Goal: Information Seeking & Learning: Compare options

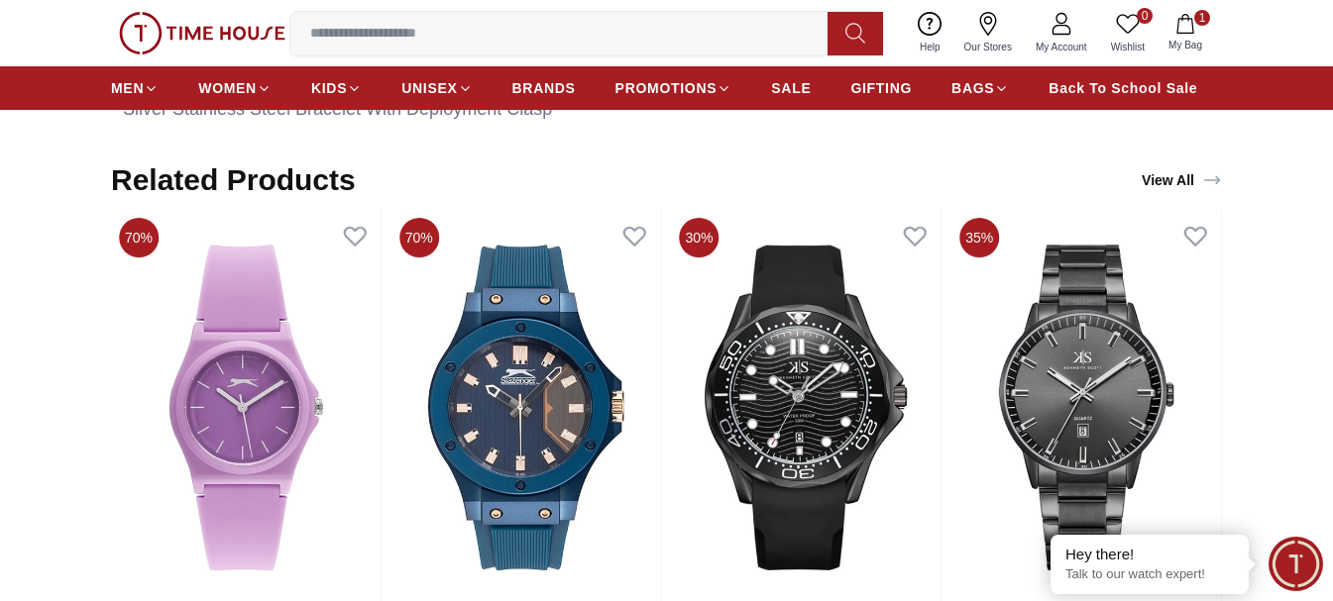
scroll to position [1486, 0]
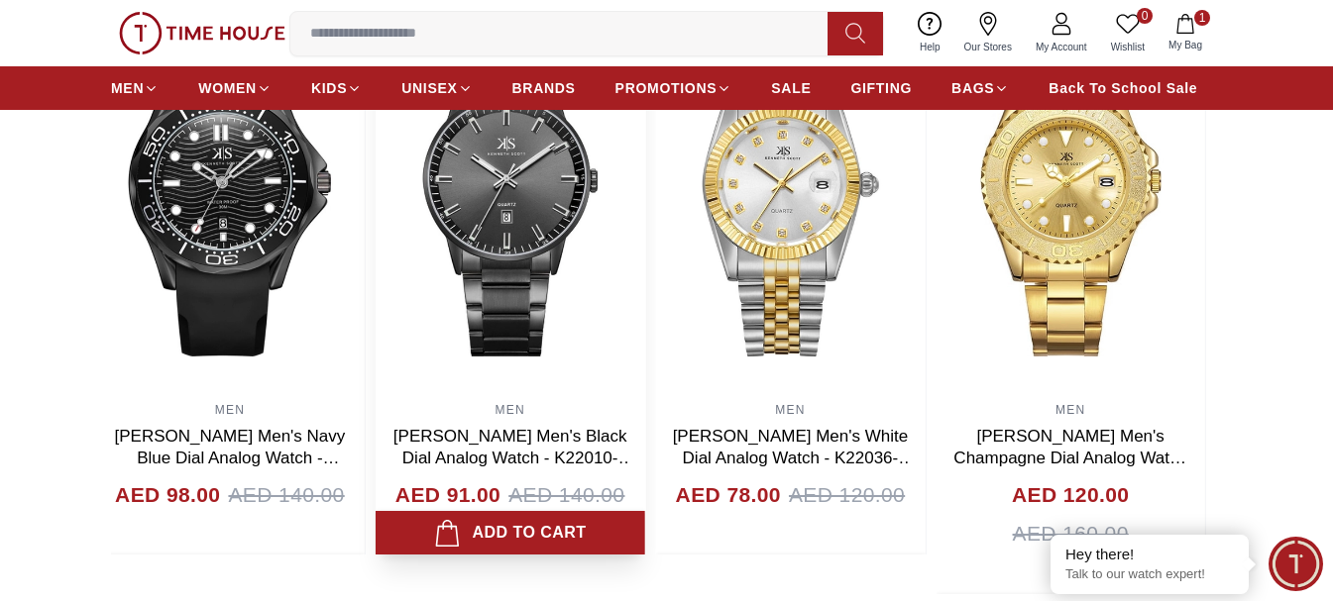
click at [458, 211] on img at bounding box center [511, 194] width 270 height 396
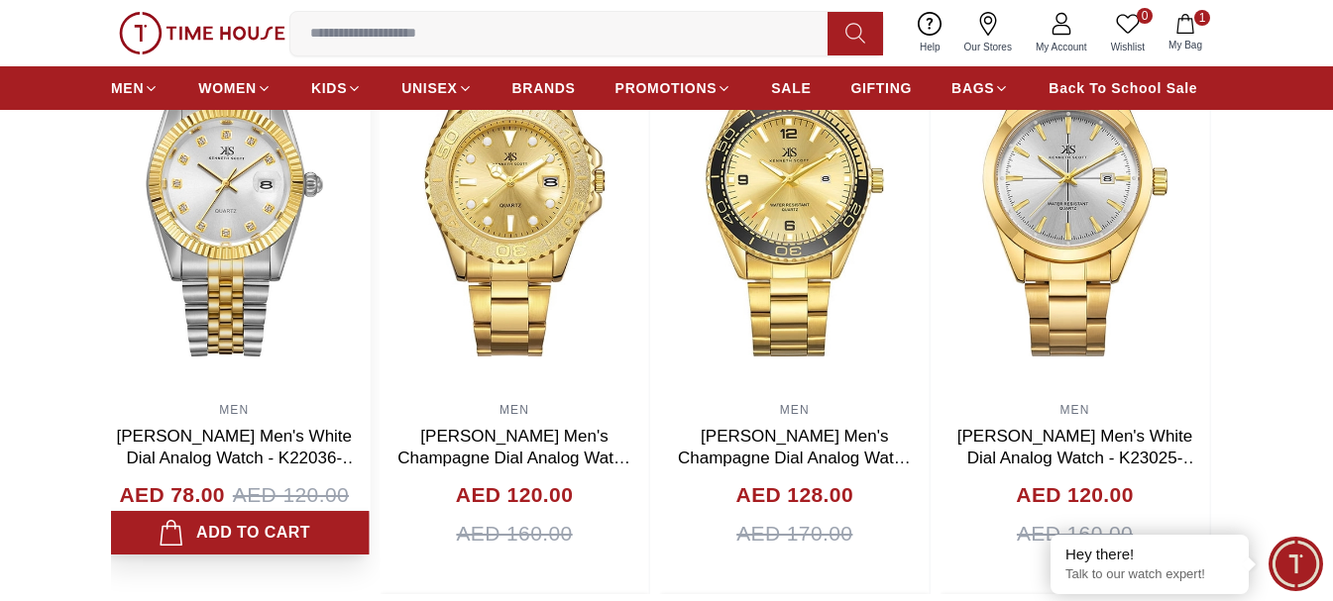
click at [179, 174] on img at bounding box center [234, 194] width 270 height 396
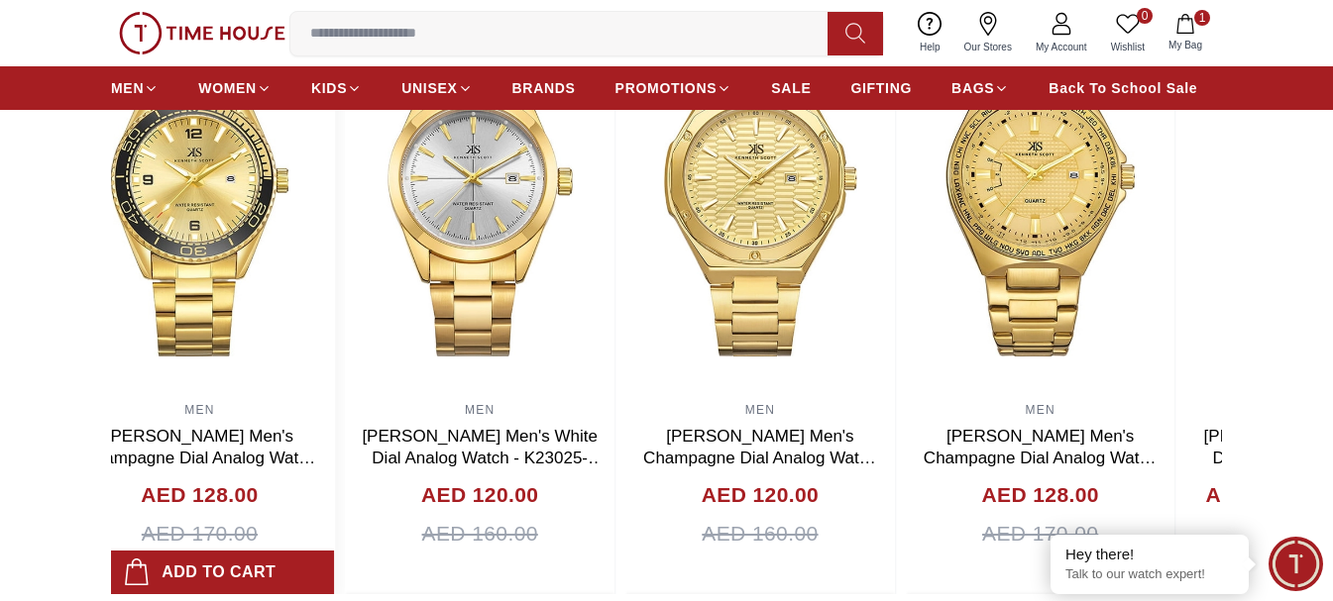
click at [157, 135] on img at bounding box center [200, 194] width 270 height 396
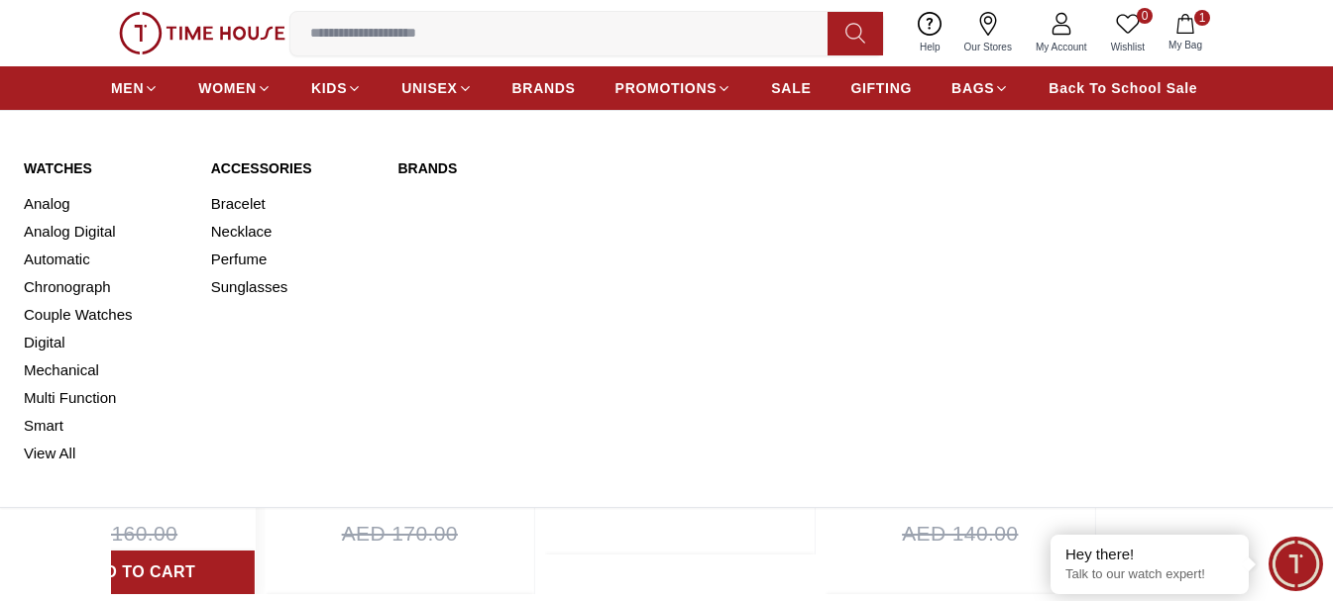
click at [79, 78] on body "100% Genuine products with International Warranty Shop From [GEOGRAPHIC_DATA] |…" at bounding box center [666, 266] width 1333 height 3505
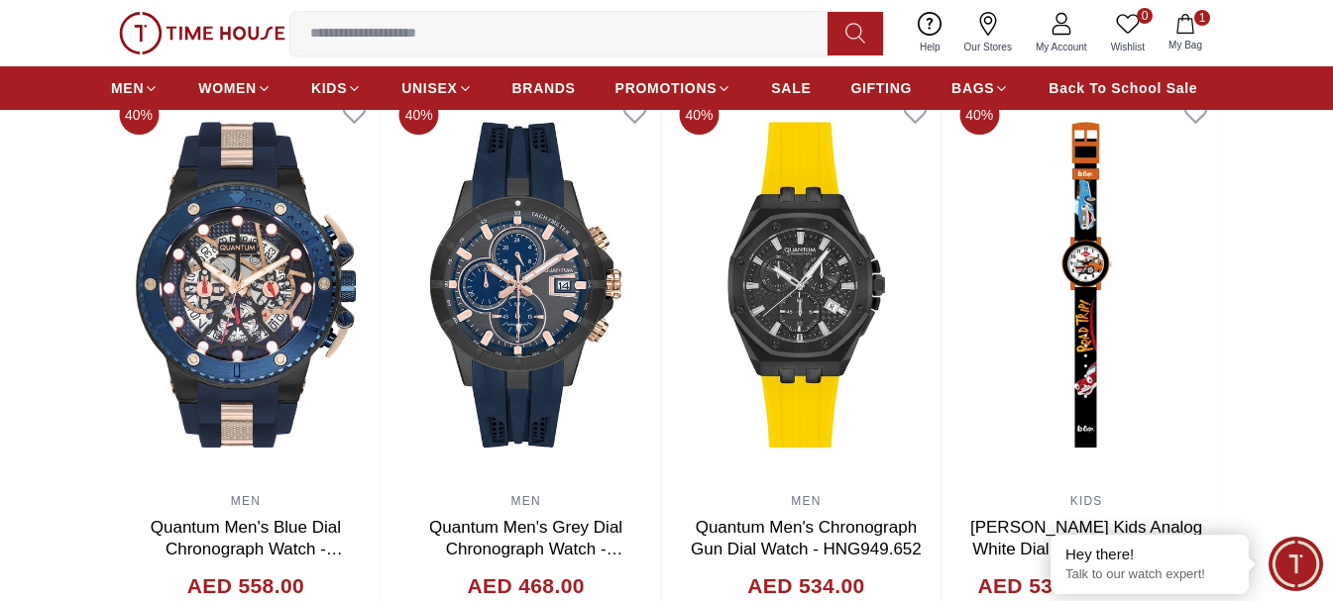
scroll to position [2180, 0]
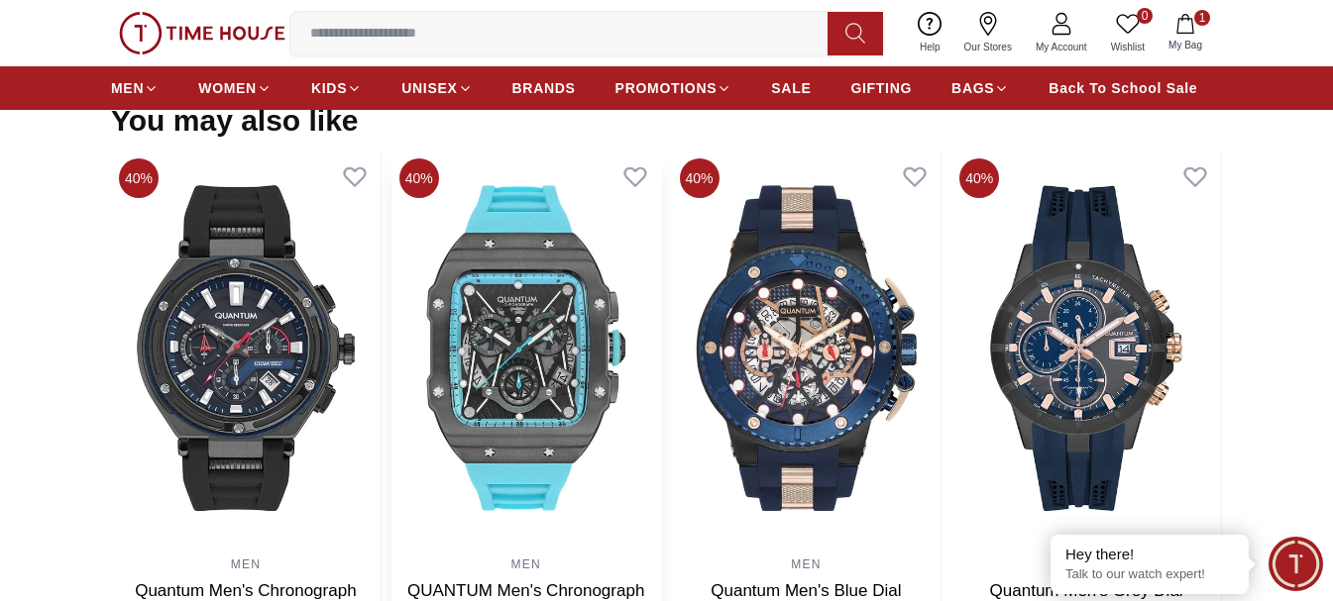
scroll to position [1982, 0]
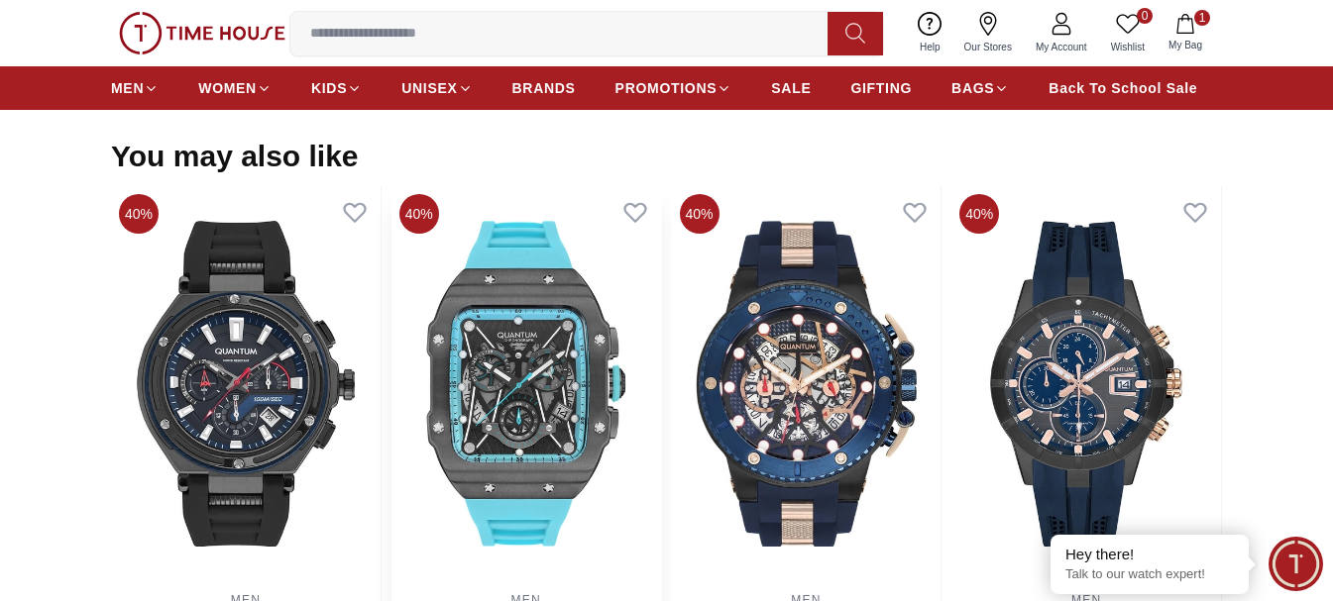
click at [535, 322] on img at bounding box center [526, 384] width 270 height 396
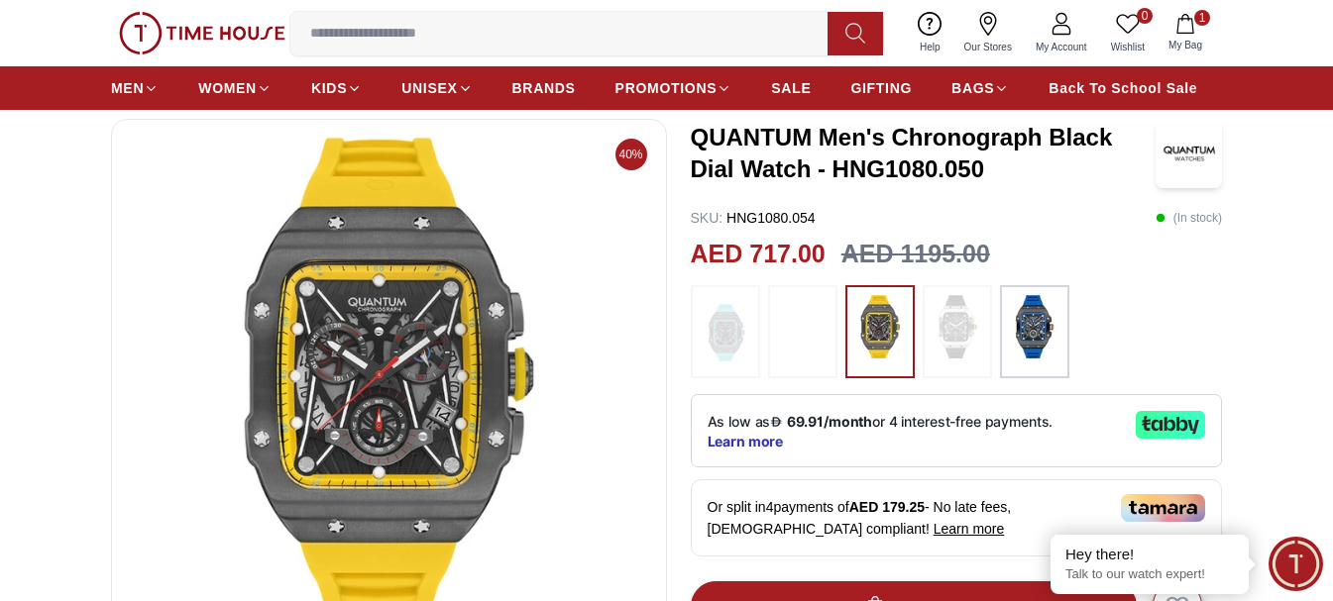
scroll to position [198, 0]
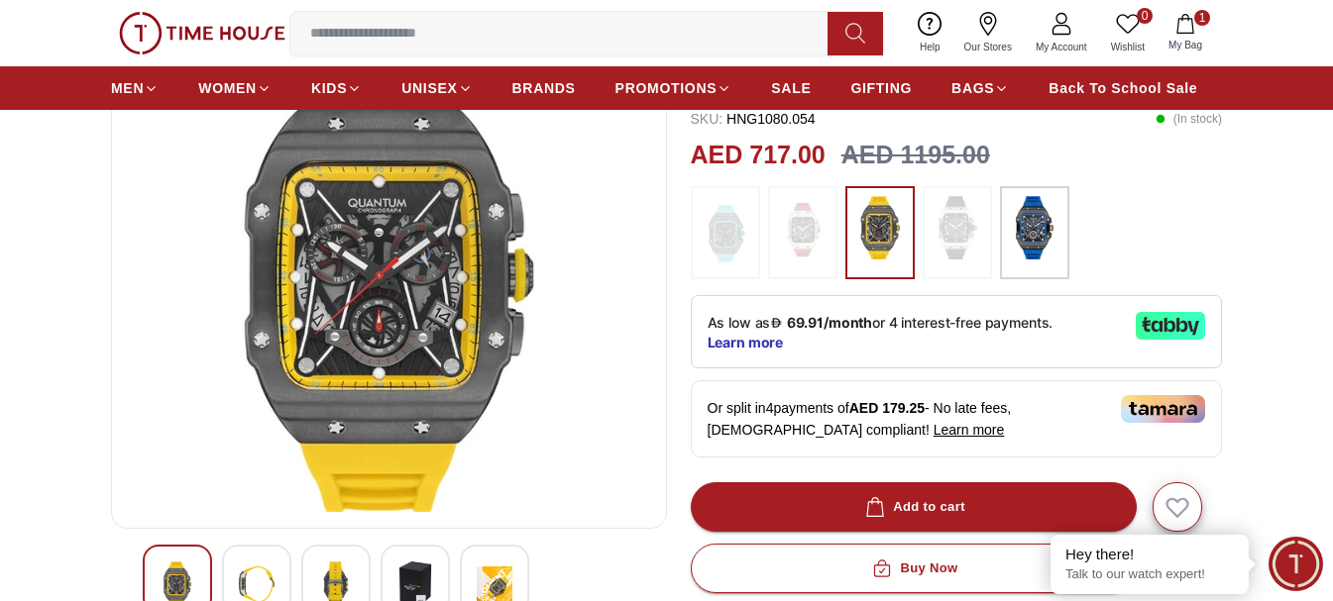
click at [1032, 239] on img at bounding box center [1035, 227] width 50 height 63
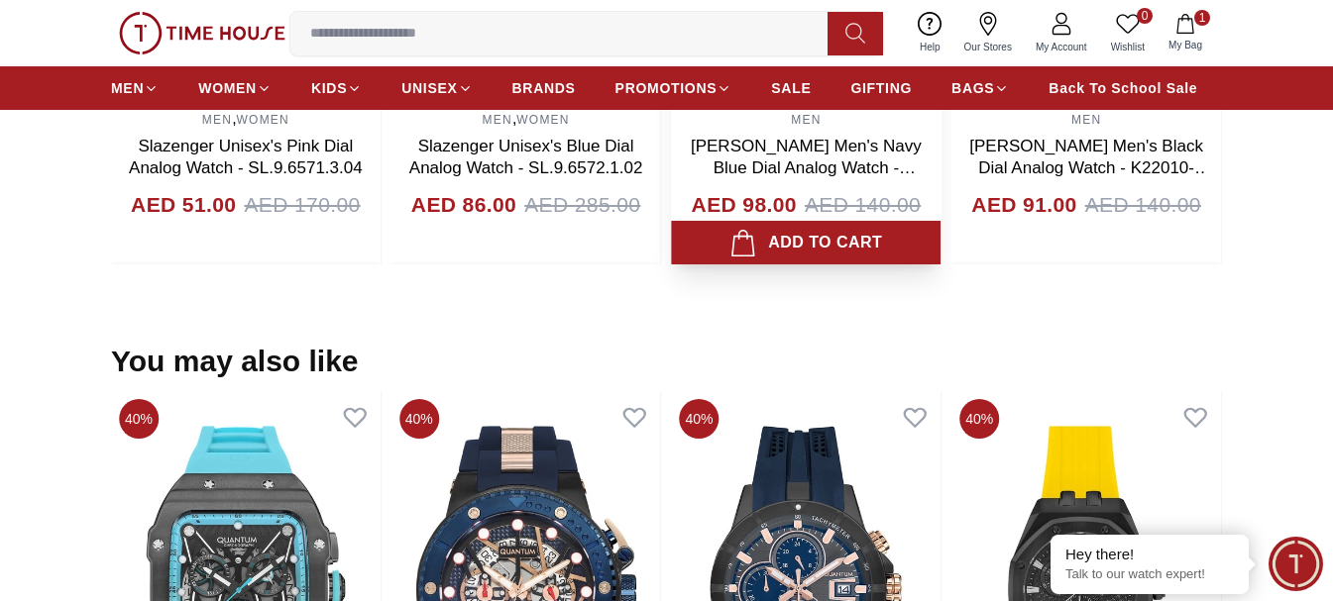
scroll to position [2081, 0]
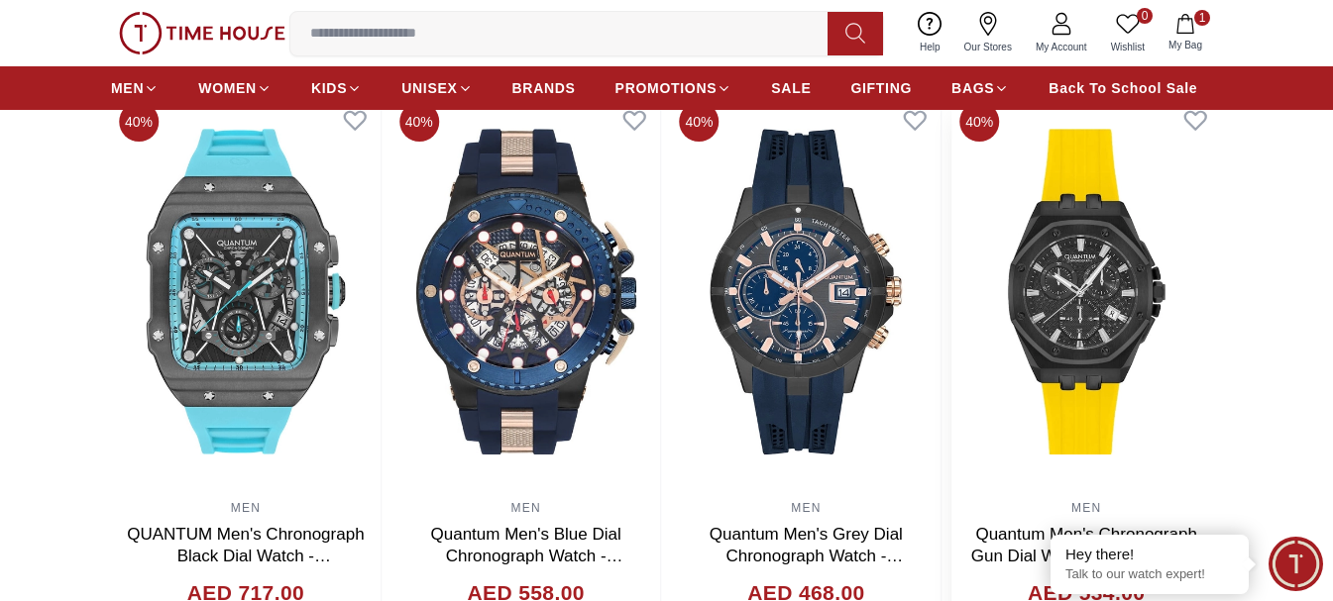
click at [717, 316] on div "40% MEN Quantum Men's Chronograph Dark Blue Dial Watch - HNG1010.391 AED 531.00…" at bounding box center [386, 393] width 1111 height 598
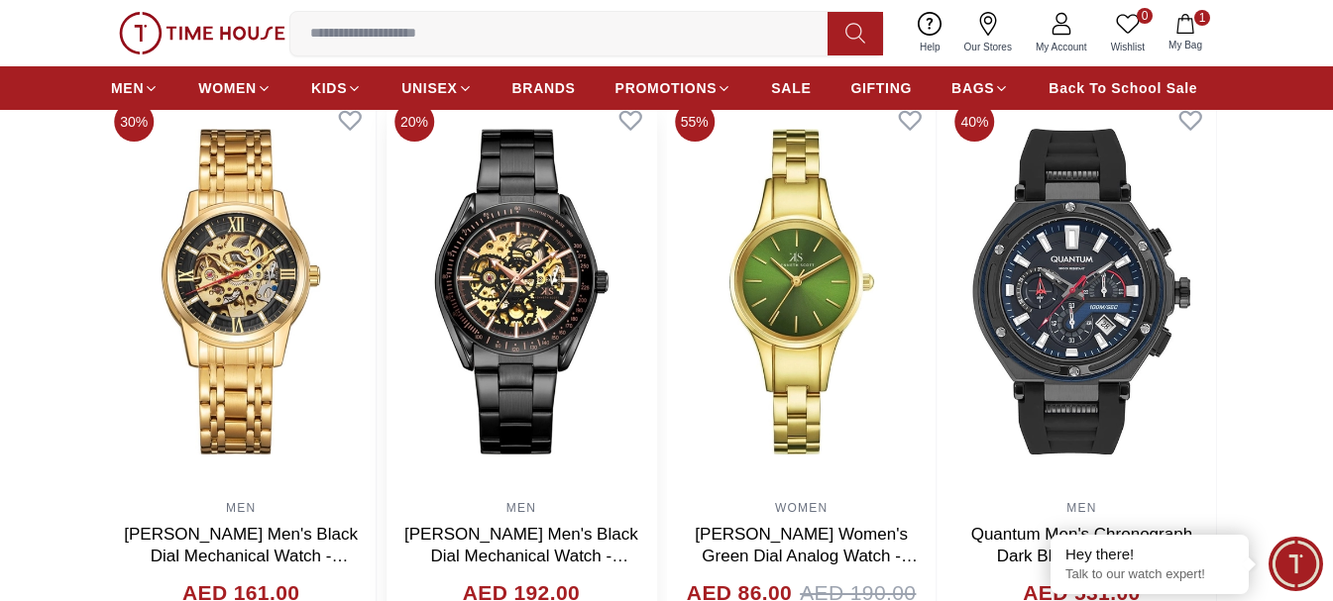
click at [656, 307] on img at bounding box center [521, 292] width 270 height 396
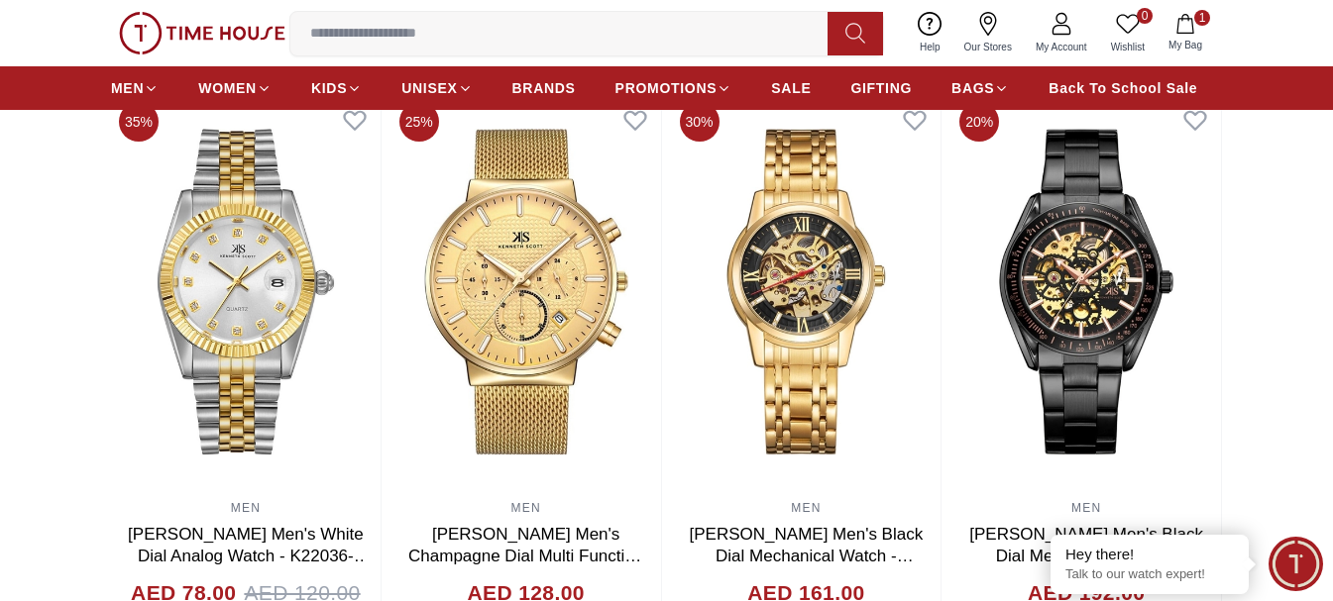
click at [659, 41] on input at bounding box center [566, 34] width 553 height 40
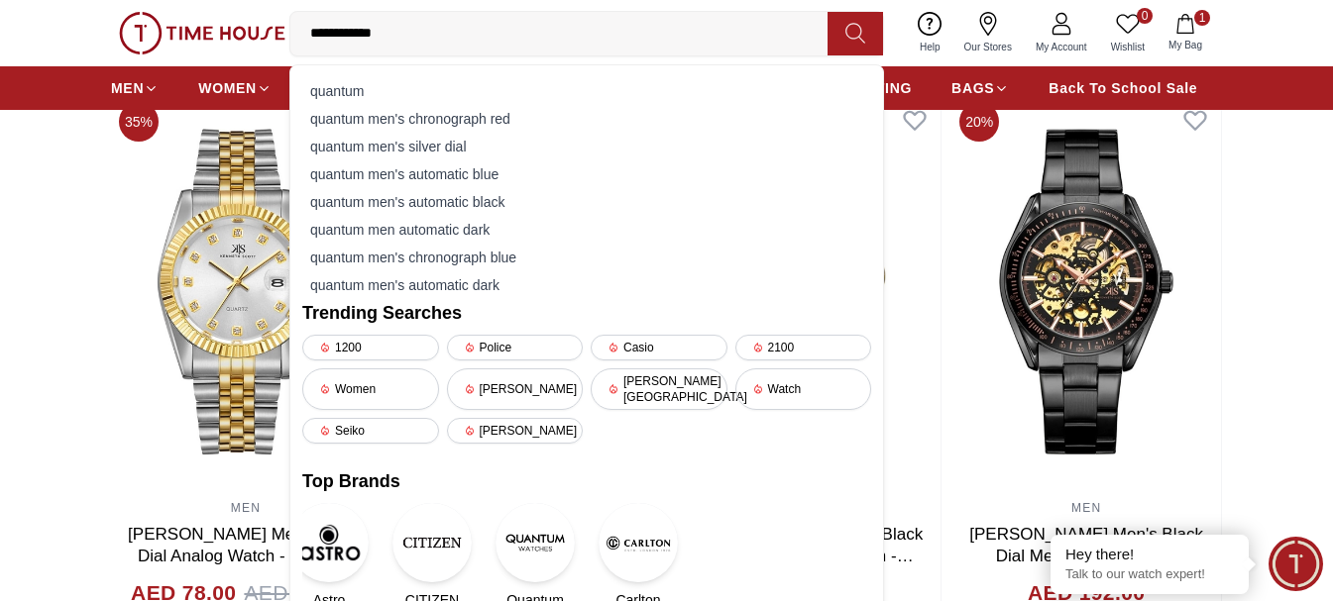
type input "**********"
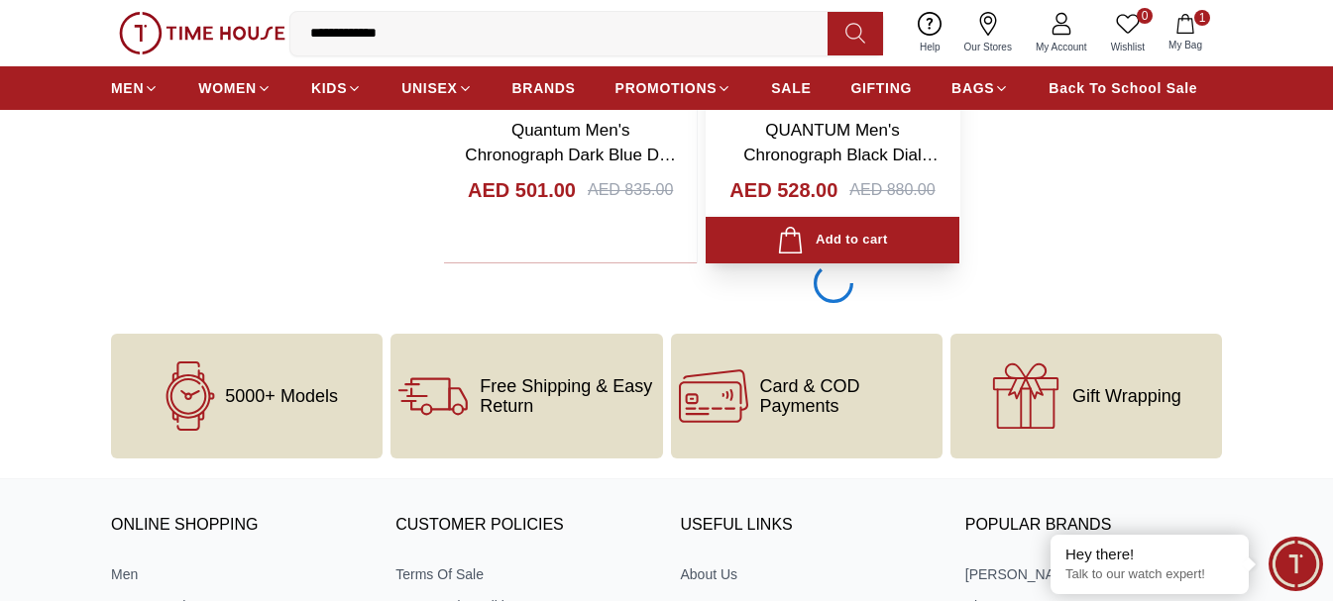
scroll to position [3765, 0]
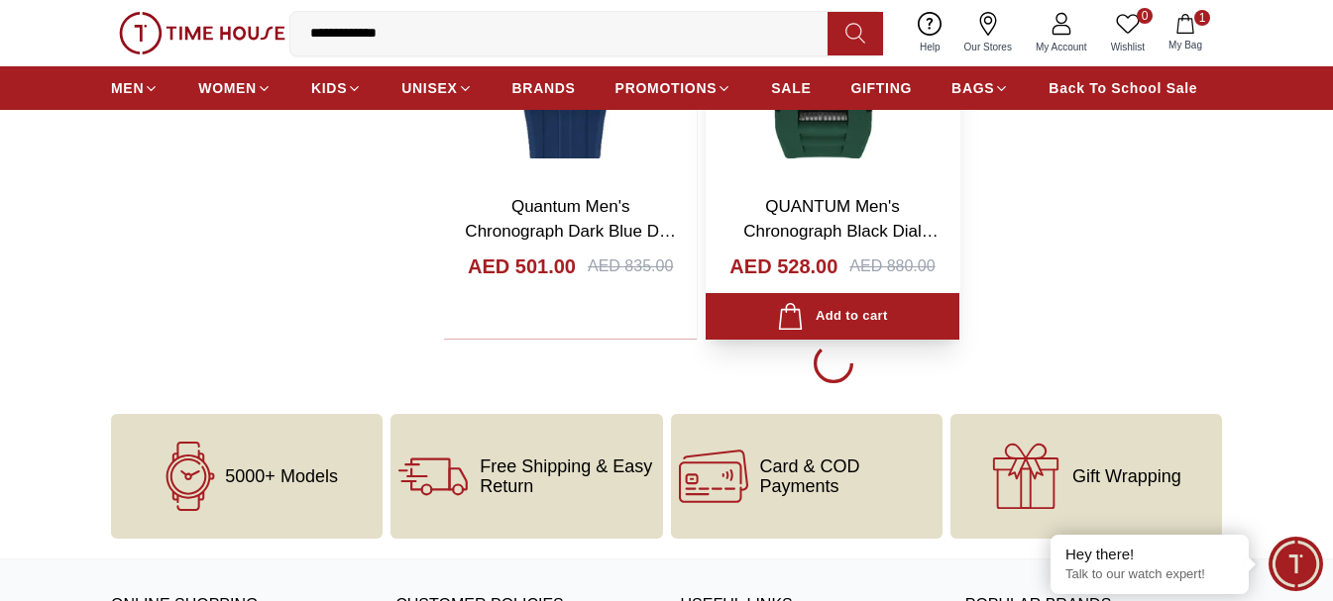
scroll to position [3567, 0]
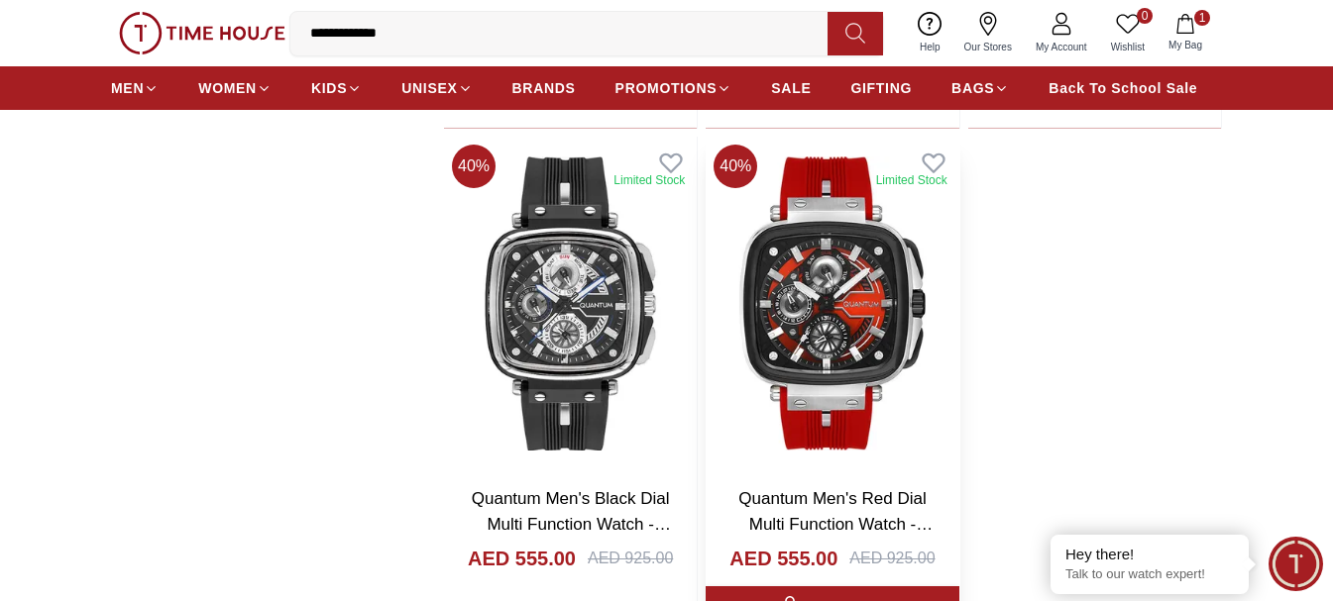
scroll to position [5350, 0]
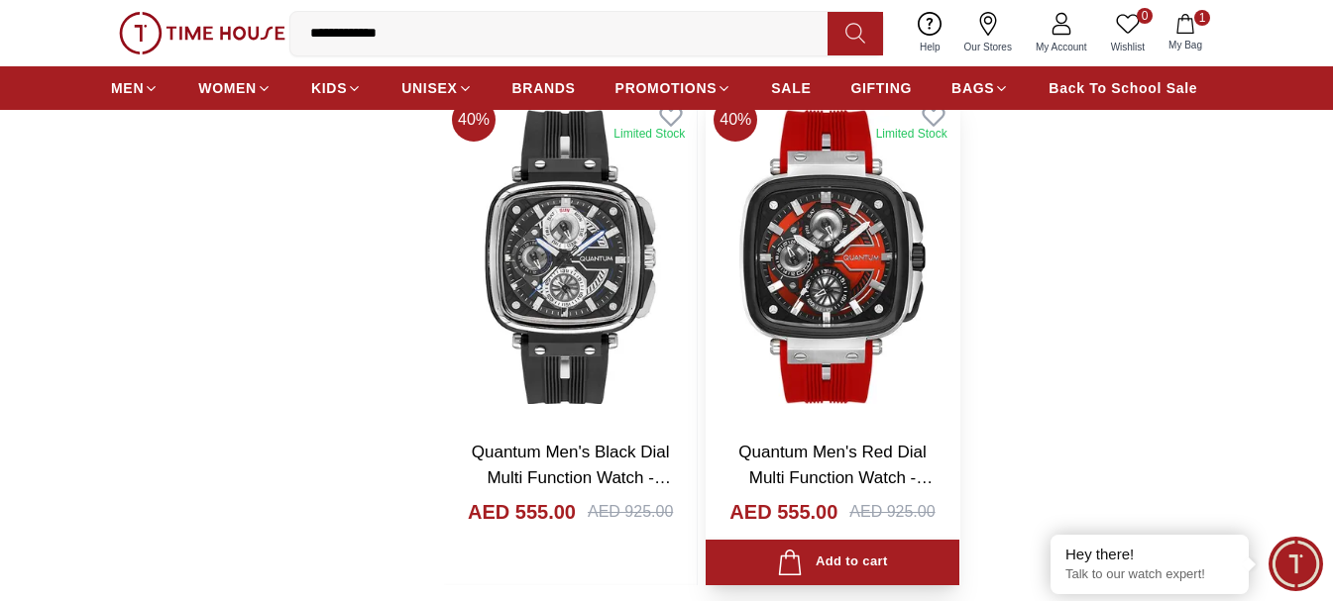
click at [860, 251] on img at bounding box center [831, 257] width 253 height 335
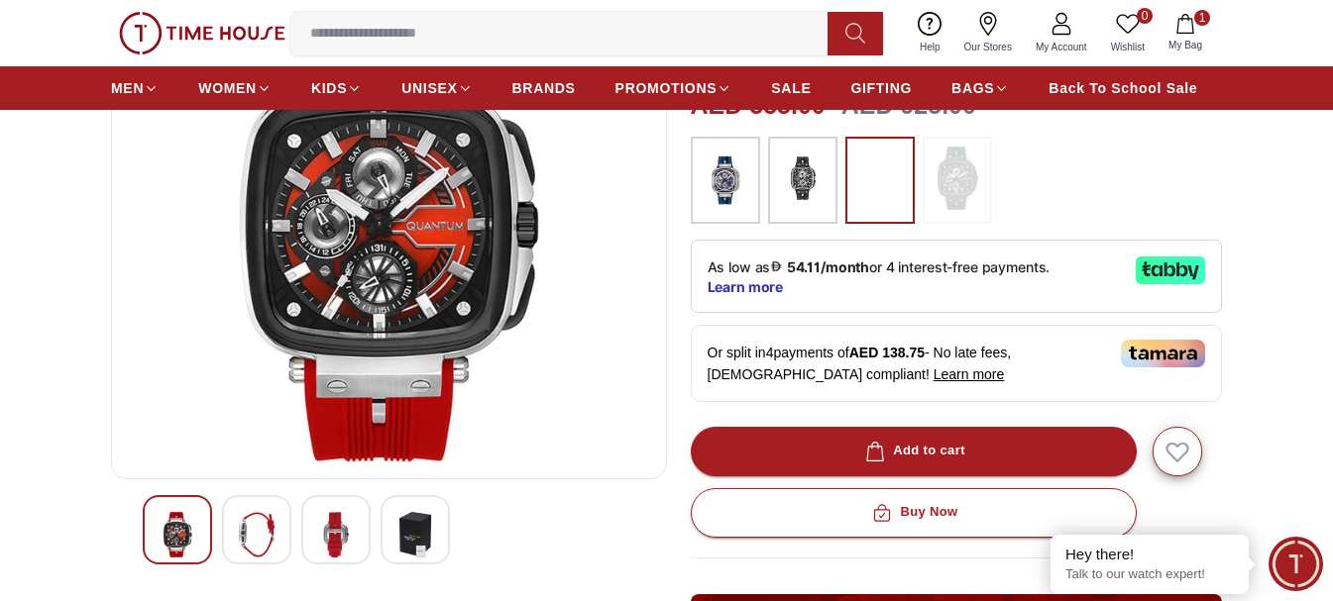
scroll to position [297, 0]
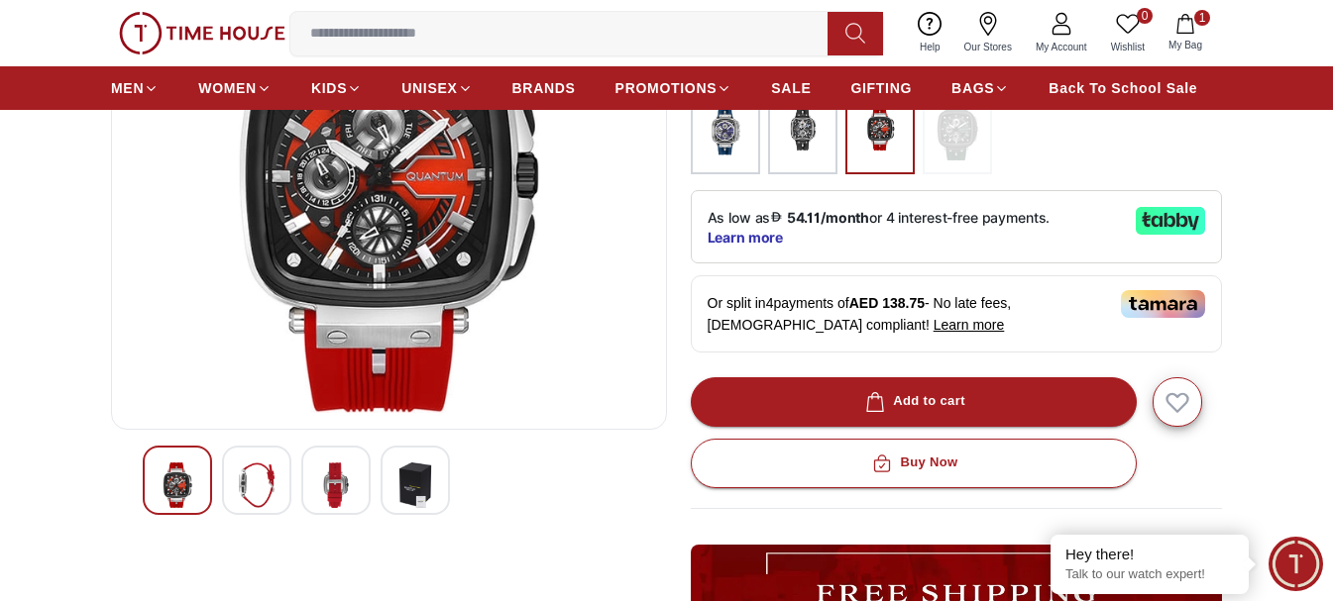
click at [257, 481] on img at bounding box center [257, 486] width 36 height 46
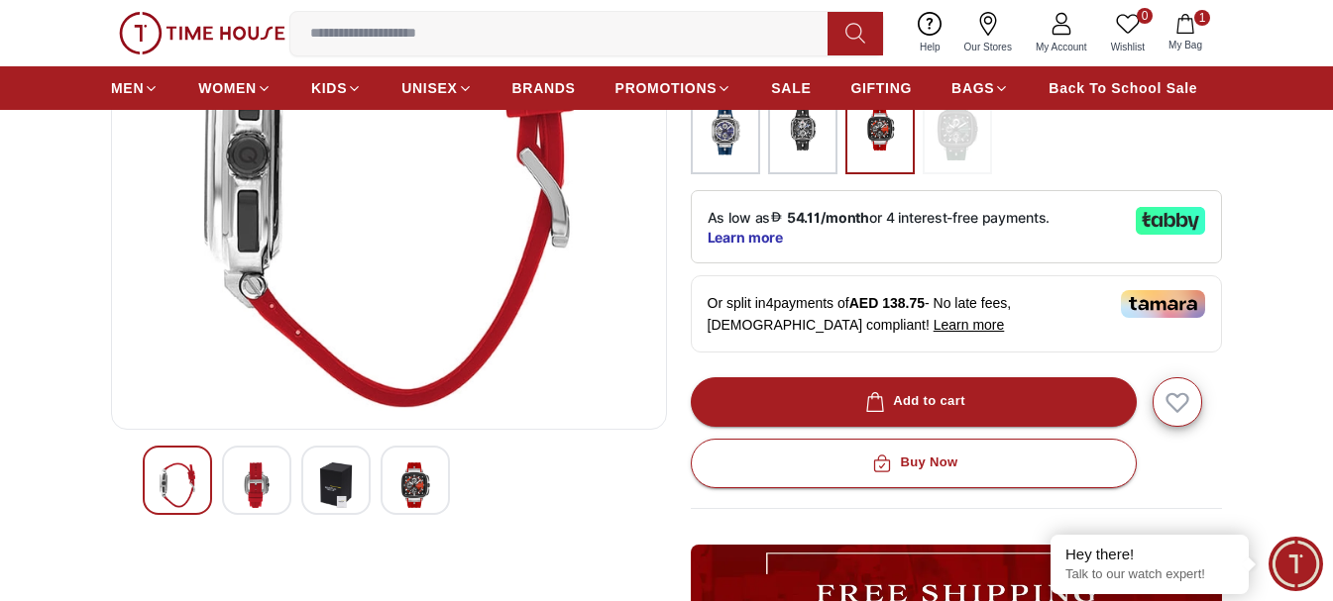
click at [328, 483] on img at bounding box center [336, 486] width 36 height 46
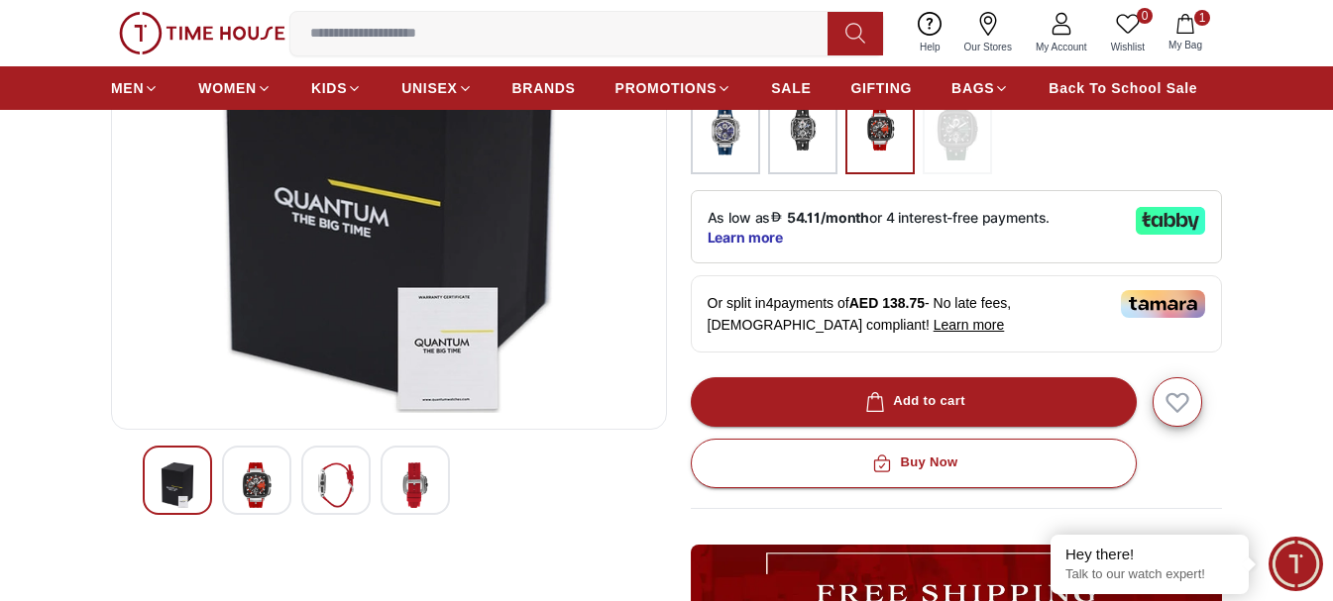
click at [429, 488] on img at bounding box center [415, 486] width 36 height 46
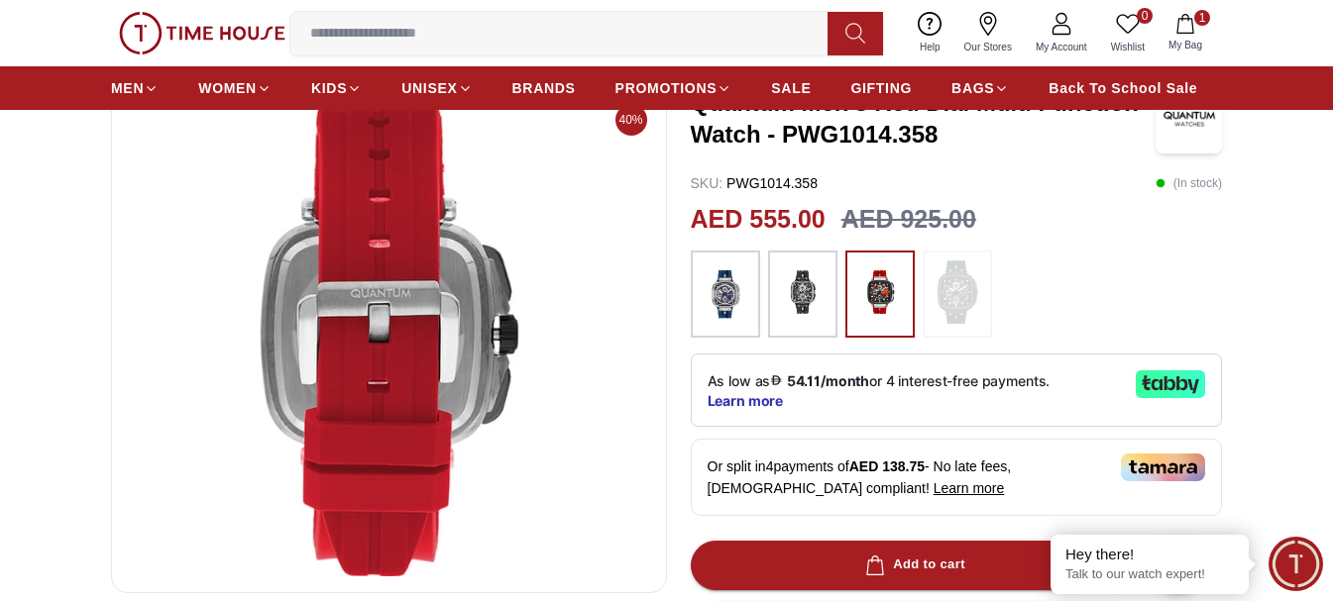
scroll to position [99, 0]
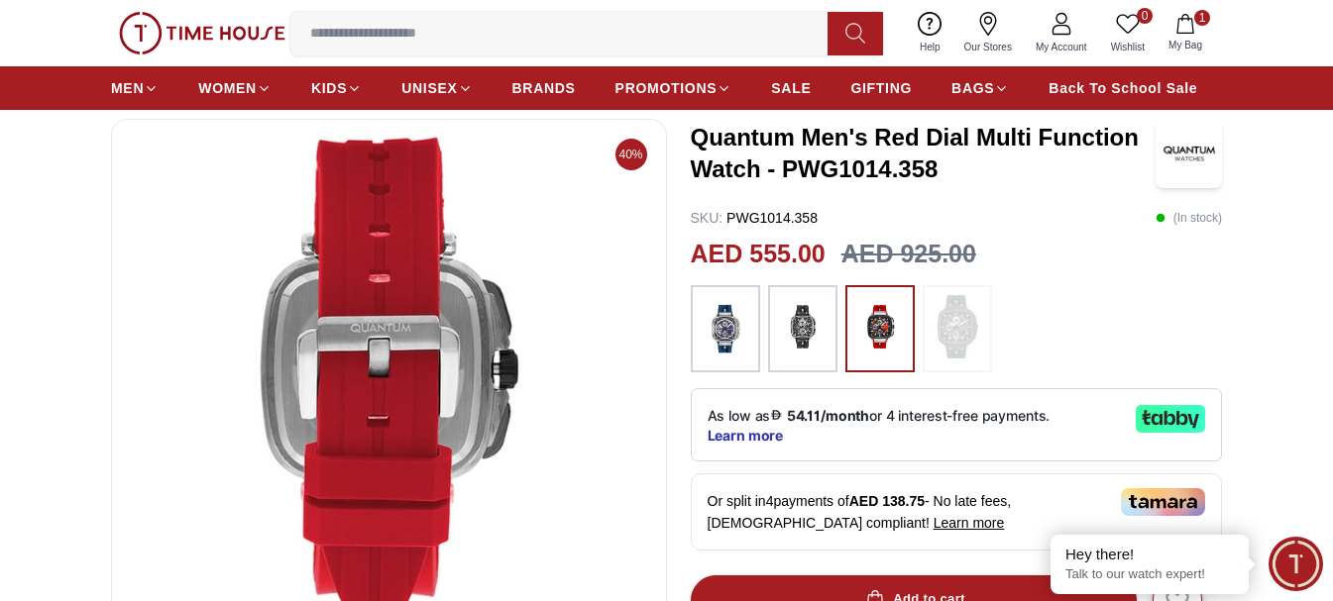
click at [729, 339] on img at bounding box center [726, 328] width 50 height 67
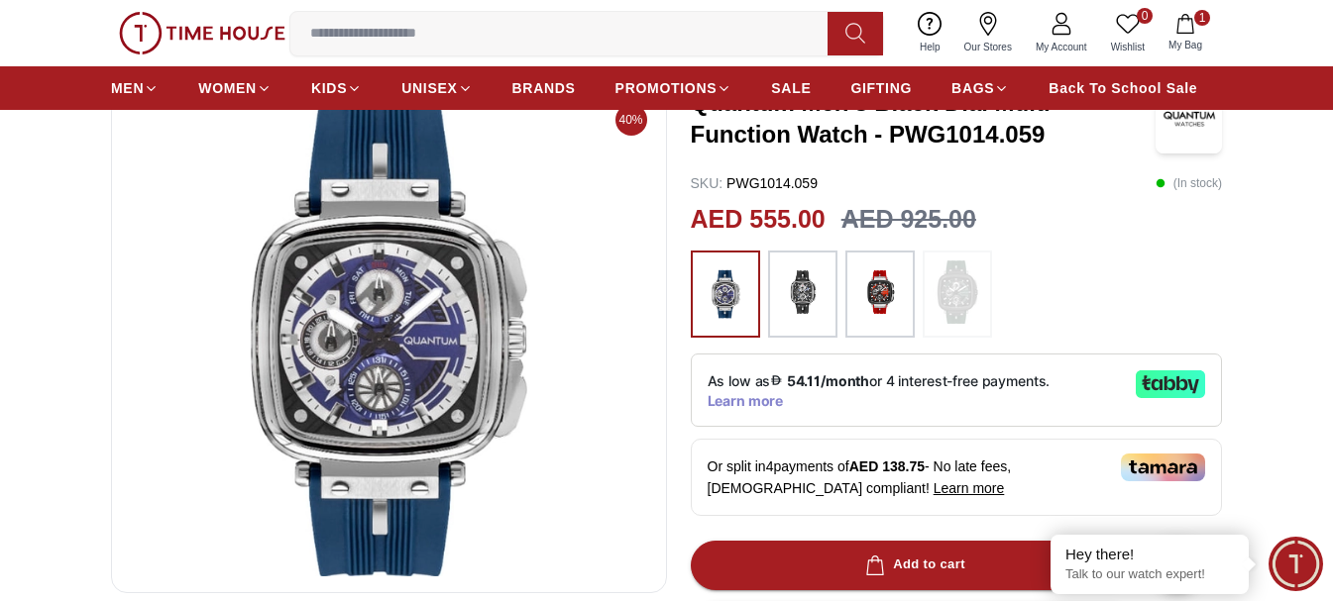
scroll to position [99, 0]
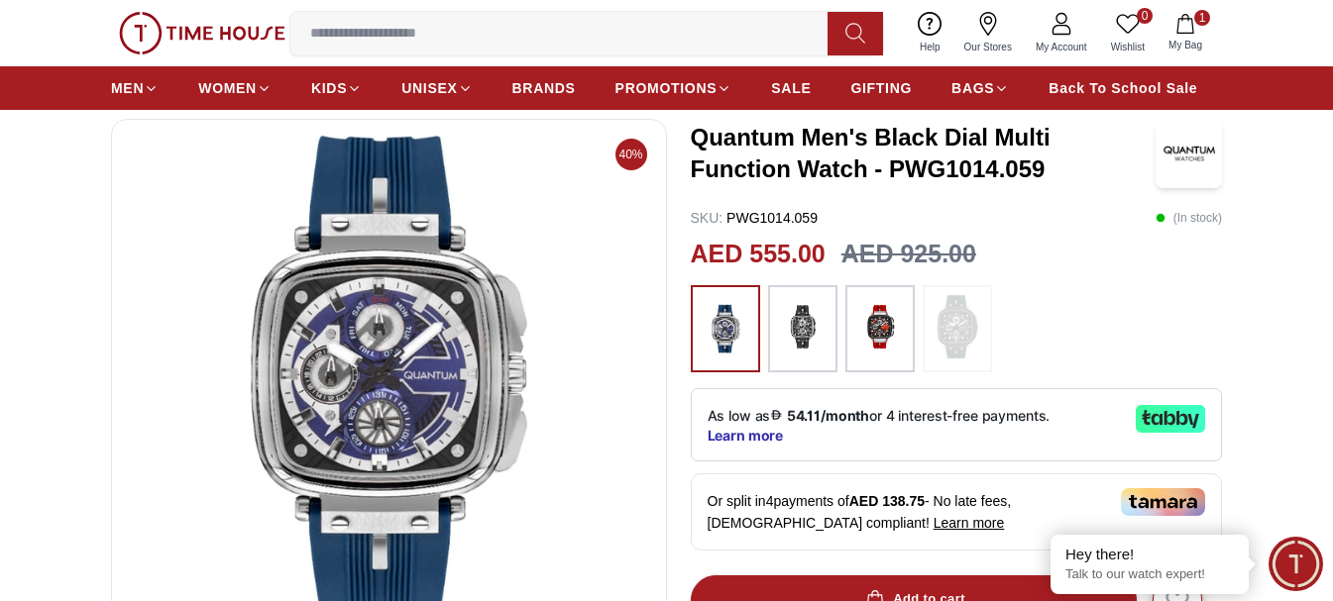
click at [816, 317] on img at bounding box center [803, 326] width 50 height 63
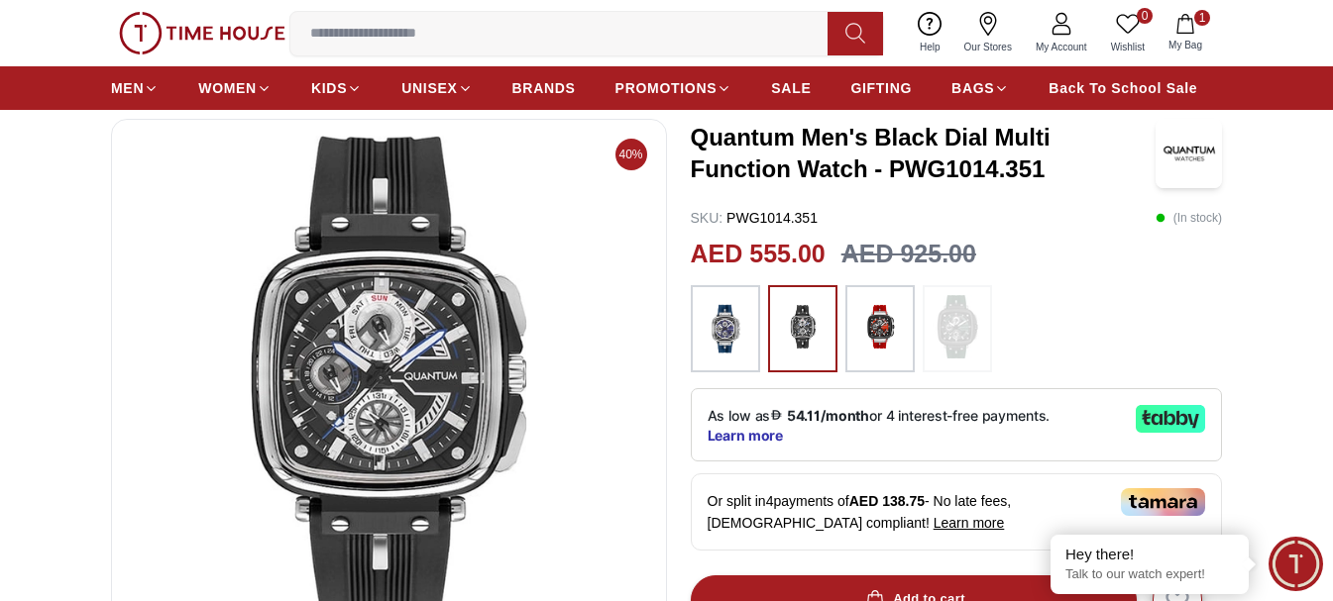
click at [951, 323] on img at bounding box center [957, 326] width 50 height 63
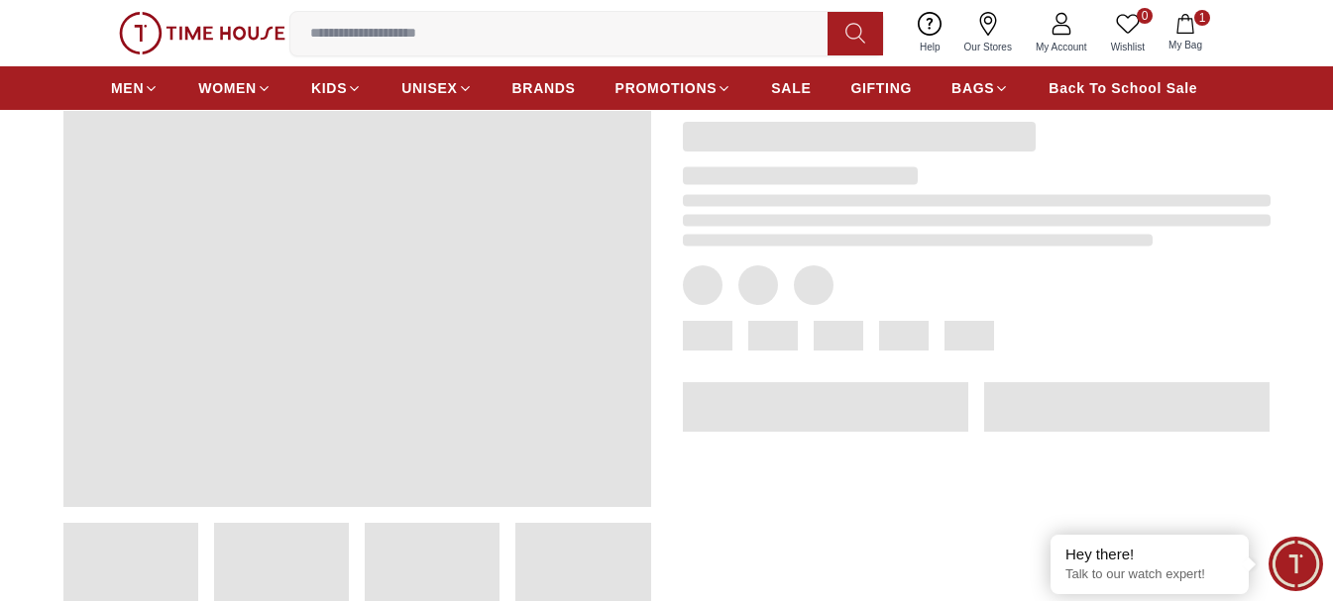
click at [951, 323] on span at bounding box center [969, 336] width 50 height 30
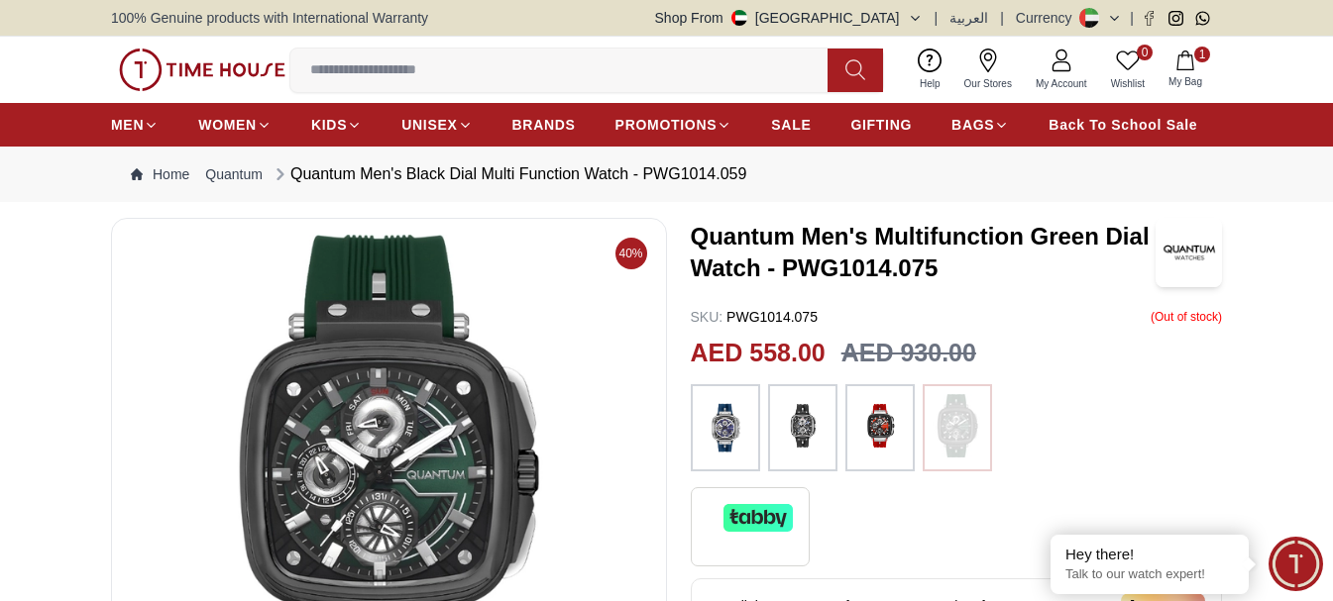
scroll to position [99, 0]
